Goal: Task Accomplishment & Management: Use online tool/utility

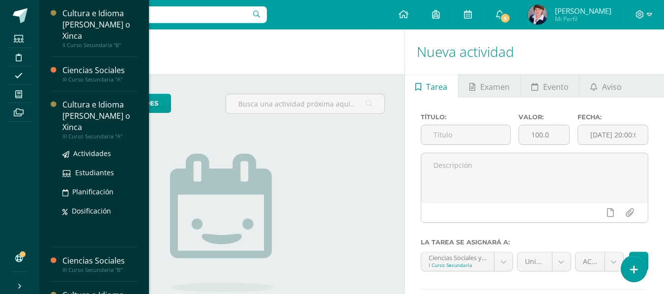
scroll to position [377, 0]
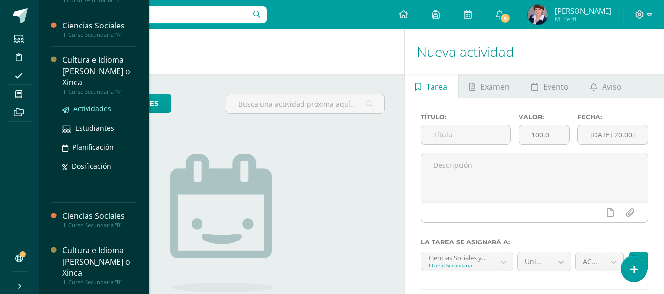
click at [97, 105] on span "Actividades" at bounding box center [92, 108] width 38 height 9
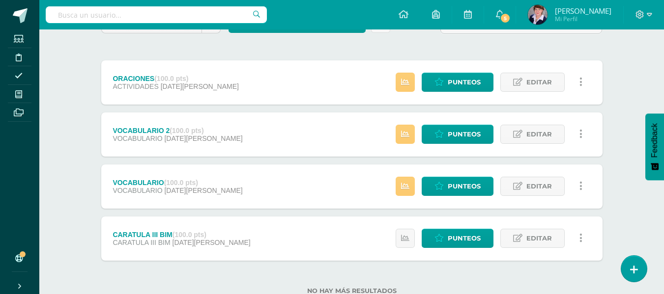
scroll to position [88, 0]
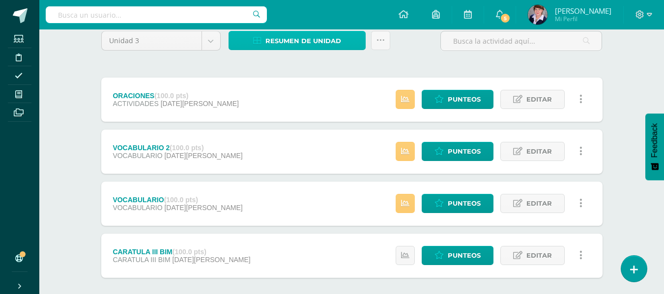
click at [314, 40] on span "Resumen de unidad" at bounding box center [303, 41] width 76 height 18
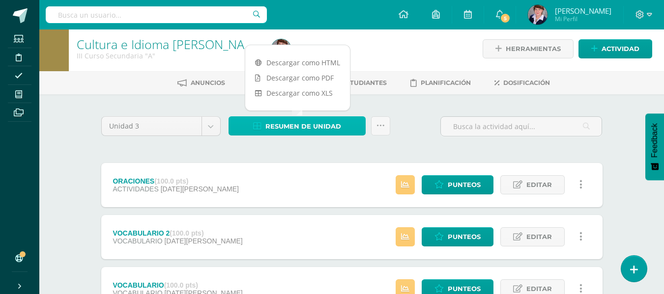
scroll to position [0, 0]
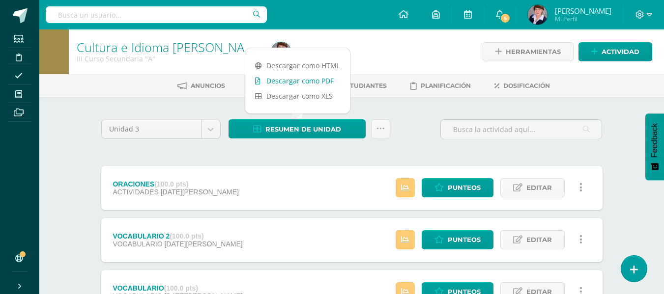
click at [308, 78] on link "Descargar como PDF" at bounding box center [297, 80] width 105 height 15
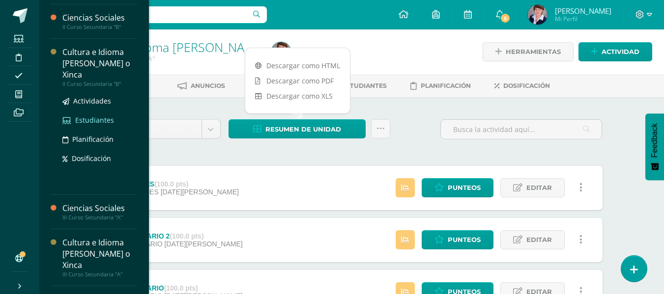
scroll to position [377, 0]
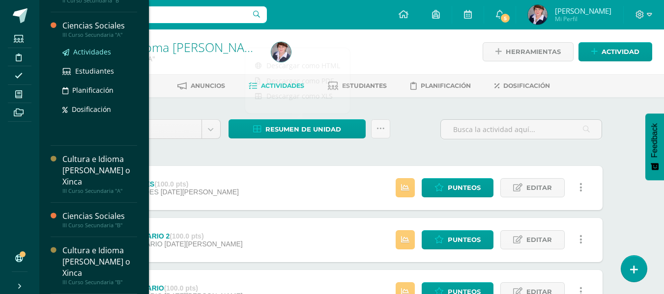
click at [93, 50] on span "Actividades" at bounding box center [92, 51] width 38 height 9
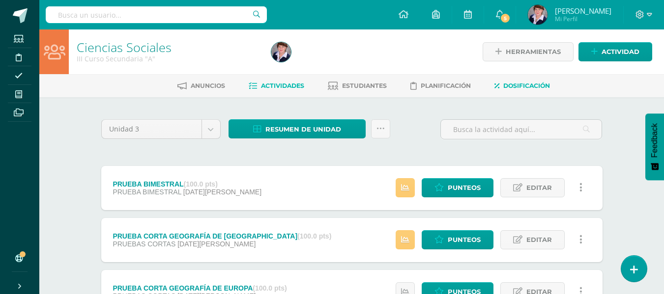
click at [526, 81] on link "Dosificación" at bounding box center [521, 86] width 55 height 16
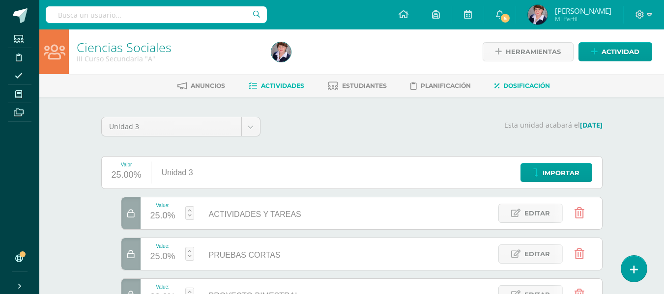
click at [281, 83] on span "Actividades" at bounding box center [282, 85] width 43 height 7
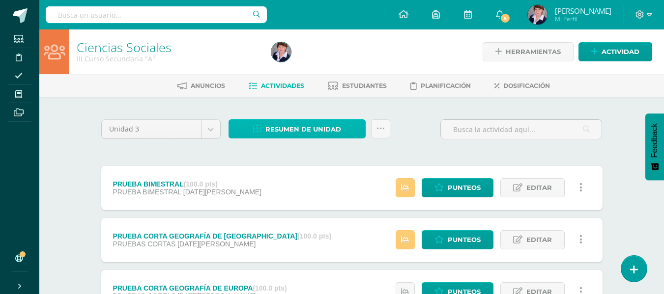
click at [307, 129] on span "Resumen de unidad" at bounding box center [303, 129] width 76 height 18
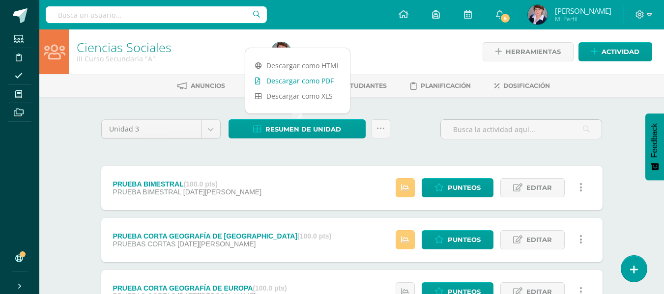
click at [306, 78] on link "Descargar como PDF" at bounding box center [297, 80] width 105 height 15
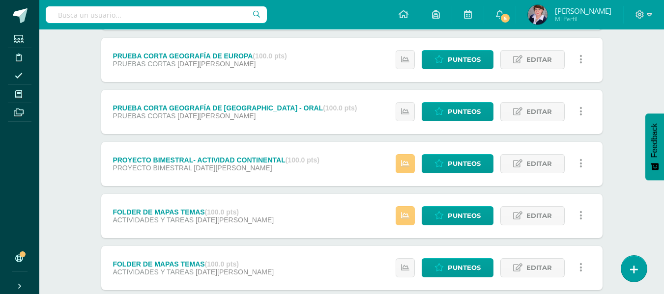
scroll to position [246, 0]
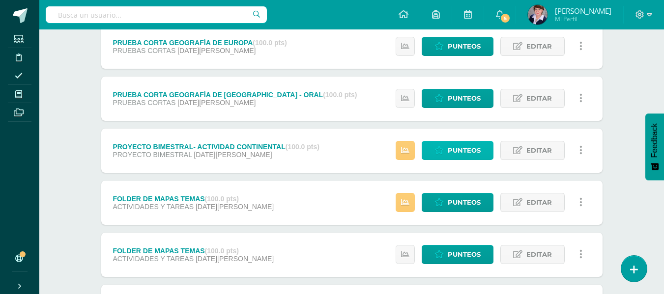
click at [469, 147] on span "Punteos" at bounding box center [463, 150] width 33 height 18
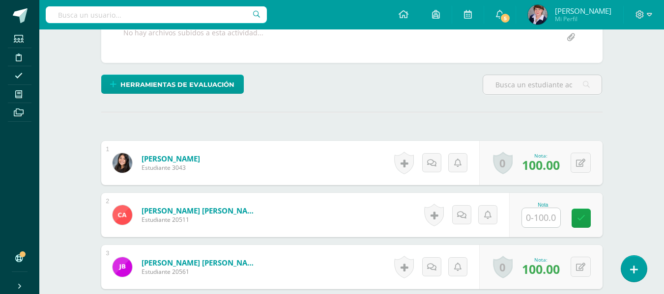
scroll to position [200, 0]
click at [547, 217] on input "text" at bounding box center [541, 218] width 38 height 19
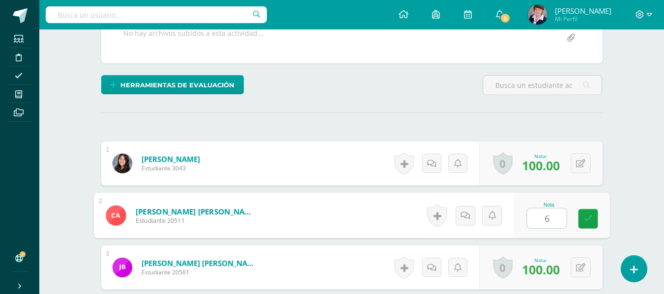
type input "65"
click at [590, 215] on icon at bounding box center [587, 219] width 9 height 8
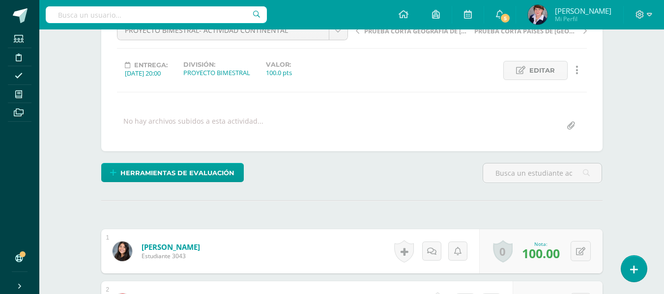
scroll to position [110, 0]
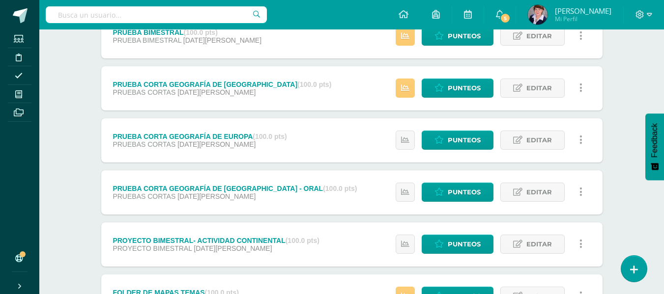
scroll to position [295, 0]
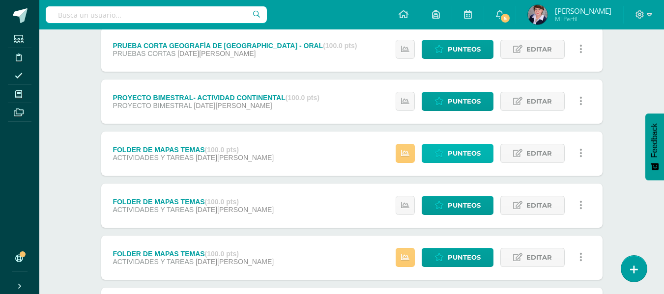
click at [459, 151] on span "Punteos" at bounding box center [463, 153] width 33 height 18
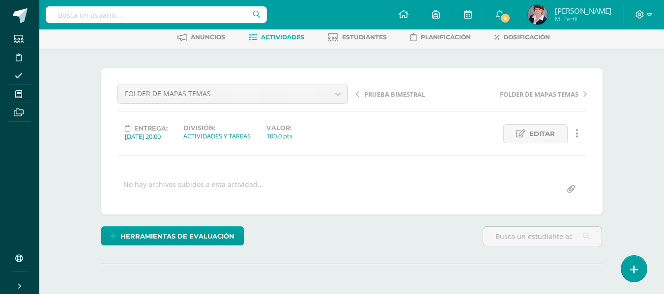
scroll to position [150, 0]
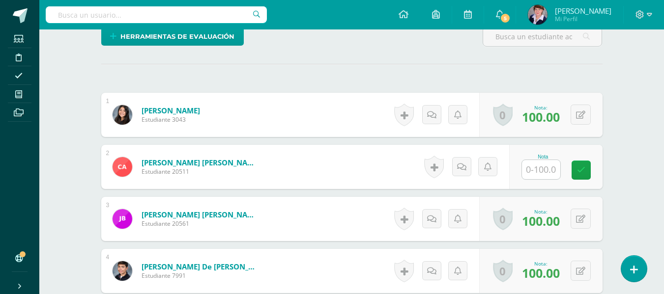
click at [534, 167] on input "text" at bounding box center [541, 169] width 38 height 19
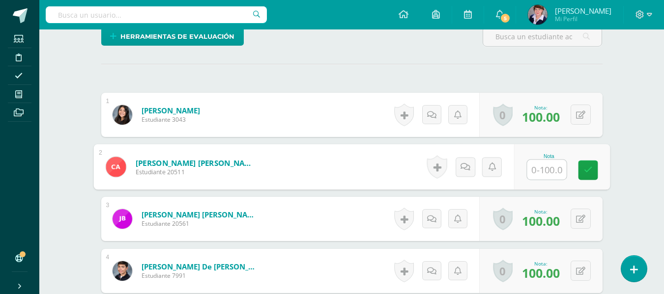
scroll to position [249, 0]
type input "90"
click at [590, 166] on icon at bounding box center [587, 170] width 9 height 8
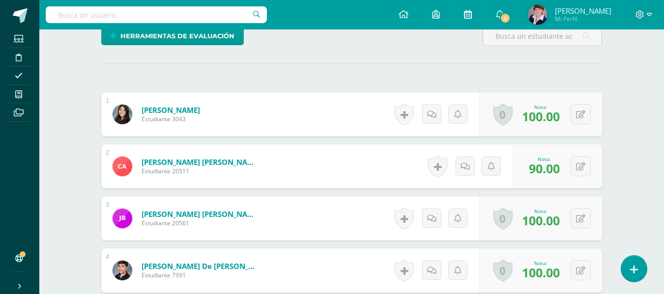
scroll to position [249, 0]
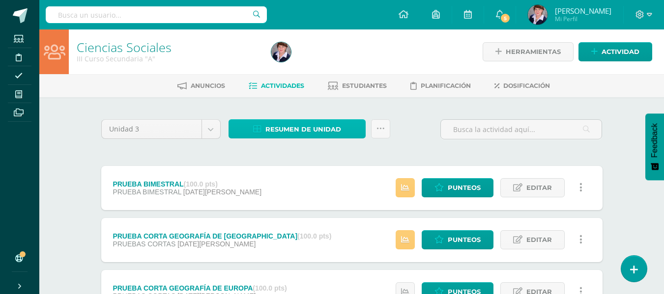
click at [318, 128] on span "Resumen de unidad" at bounding box center [303, 129] width 76 height 18
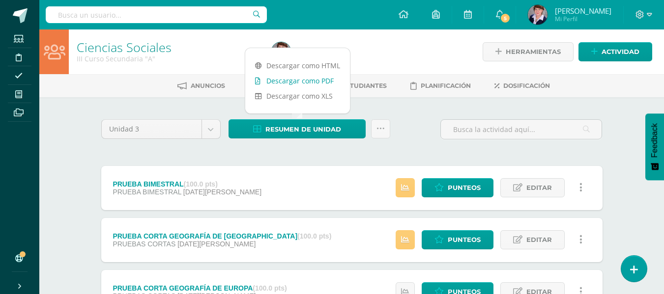
click at [308, 78] on link "Descargar como PDF" at bounding box center [297, 80] width 105 height 15
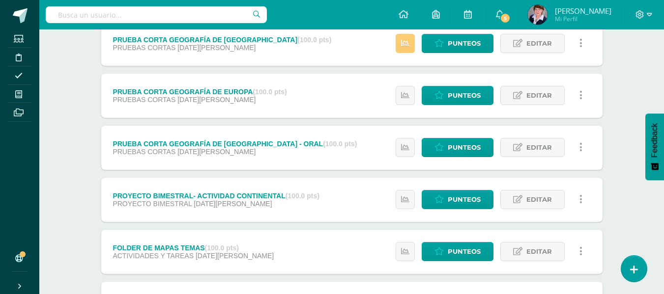
scroll to position [446, 0]
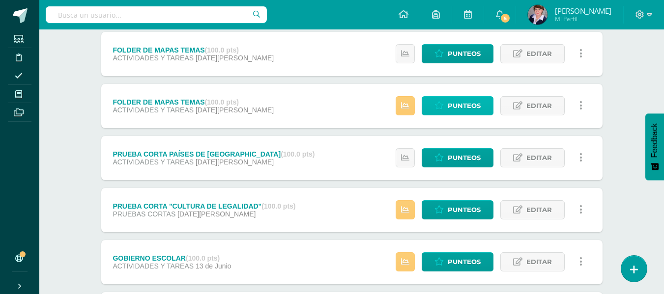
click at [475, 105] on span "Punteos" at bounding box center [463, 106] width 33 height 18
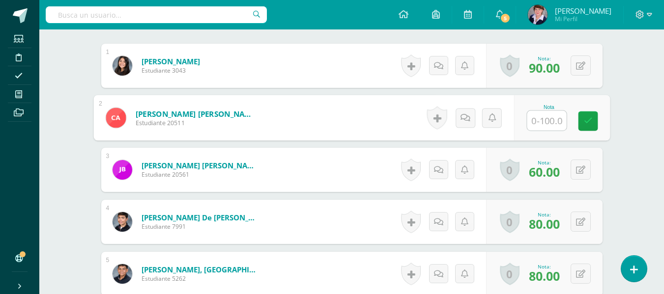
click at [553, 121] on input "text" at bounding box center [545, 121] width 39 height 20
type input "90"
click at [585, 116] on icon at bounding box center [587, 120] width 9 height 8
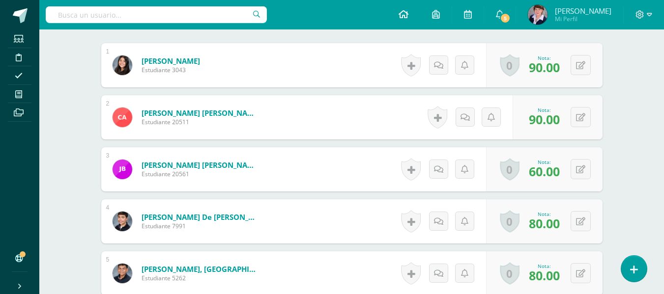
scroll to position [299, 0]
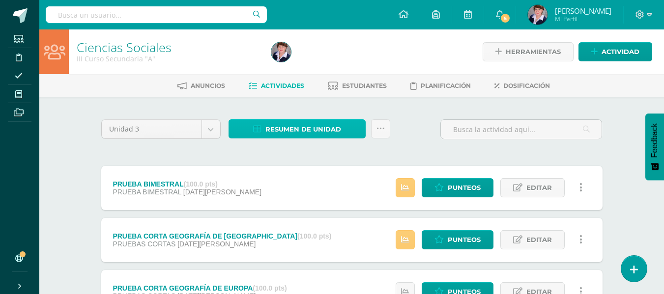
click at [319, 127] on span "Resumen de unidad" at bounding box center [303, 129] width 76 height 18
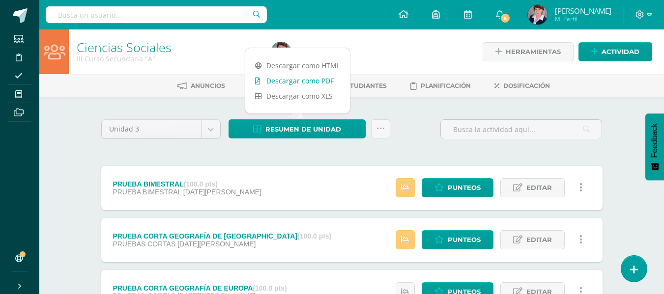
click at [310, 79] on link "Descargar como PDF" at bounding box center [297, 80] width 105 height 15
